Goal: Information Seeking & Learning: Check status

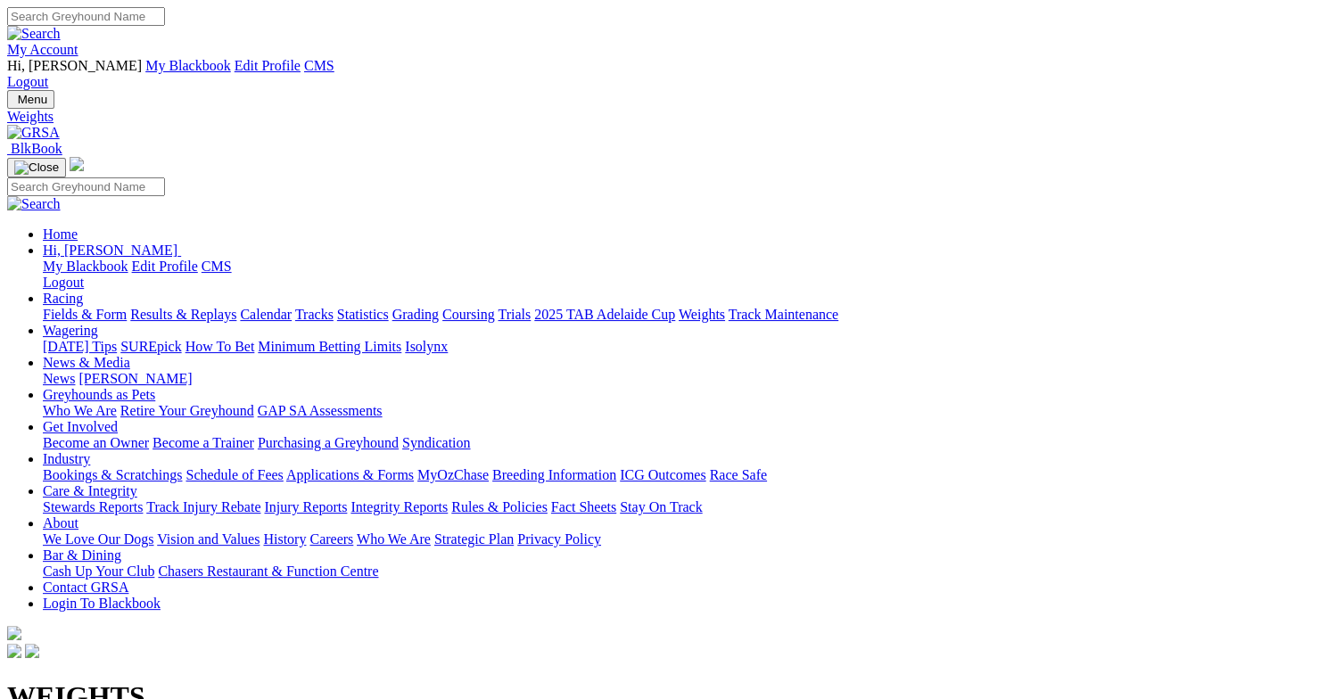
click at [94, 307] on link "Fields & Form" at bounding box center [85, 314] width 84 height 15
click at [236, 307] on link "Results & Replays" at bounding box center [183, 314] width 106 height 15
